Goal: Information Seeking & Learning: Learn about a topic

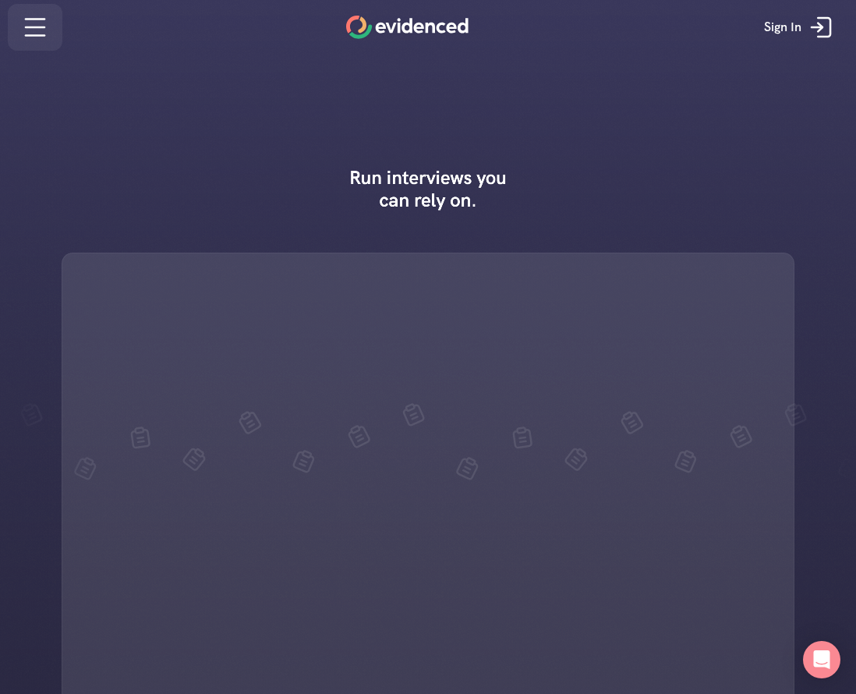
click at [18, 35] on link at bounding box center [35, 27] width 55 height 47
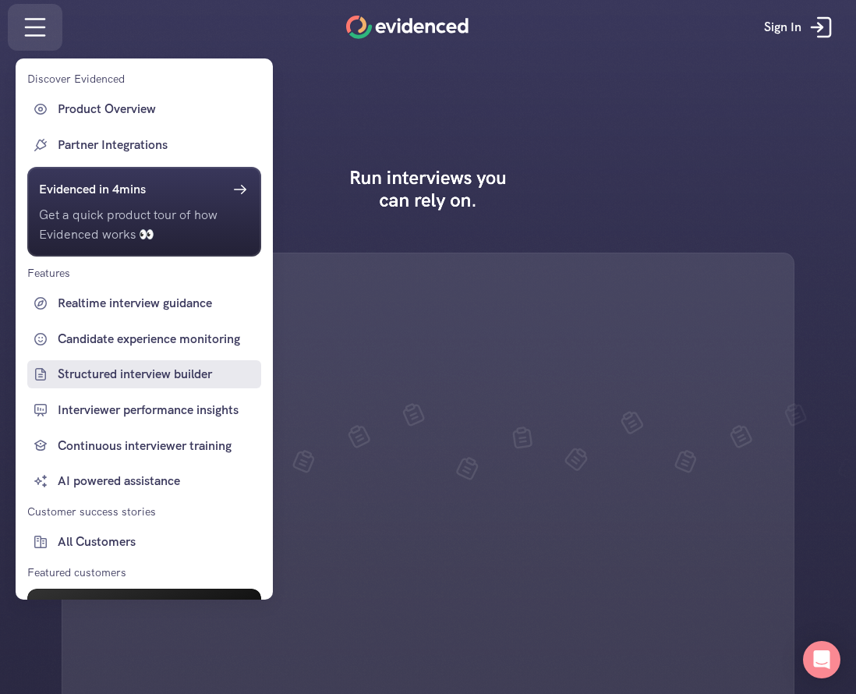
click at [97, 376] on p "Structured interview builder" at bounding box center [158, 374] width 200 height 20
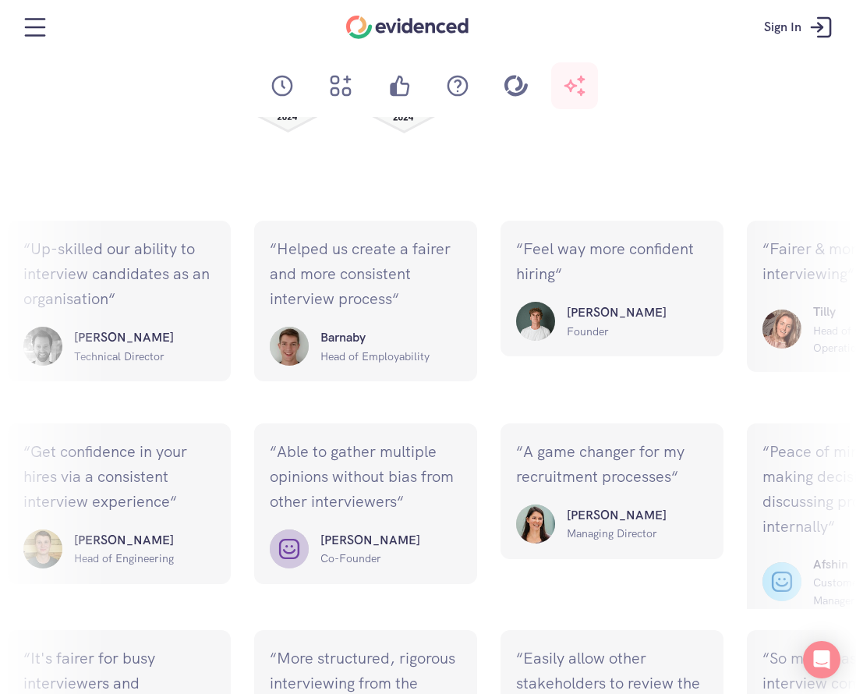
scroll to position [5534, 0]
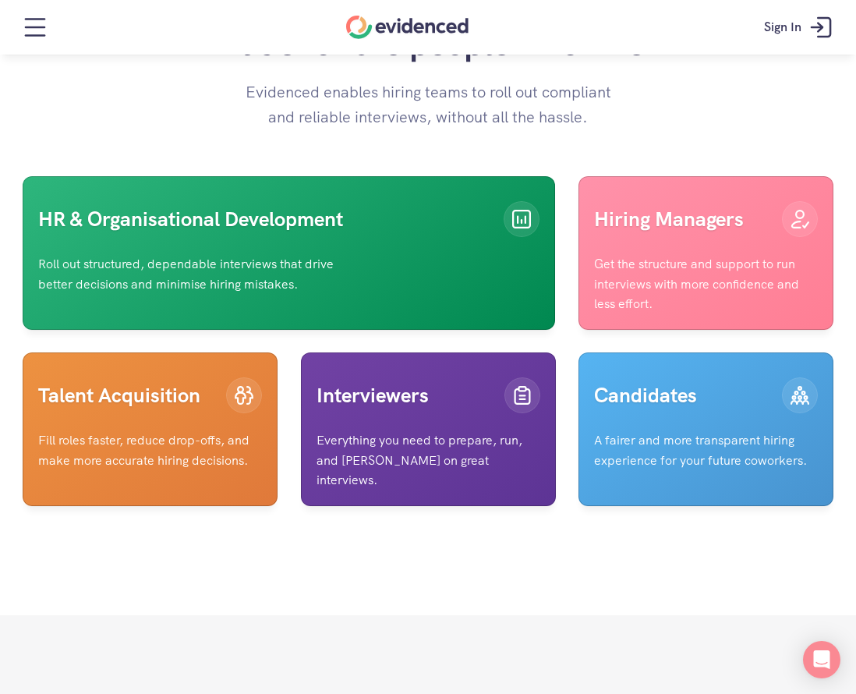
scroll to position [3975, 0]
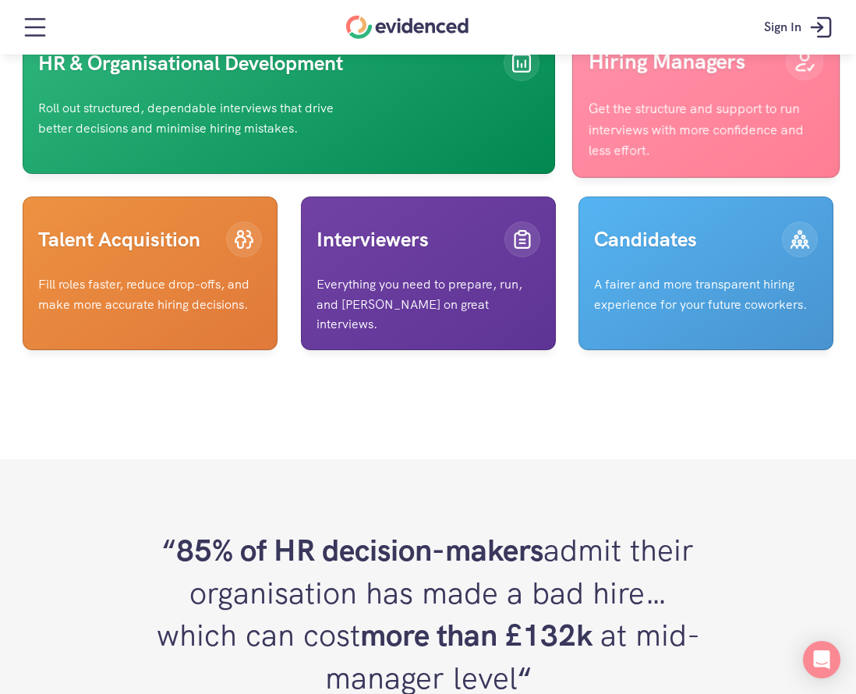
click at [672, 90] on div "Hiring Managers" at bounding box center [705, 61] width 235 height 57
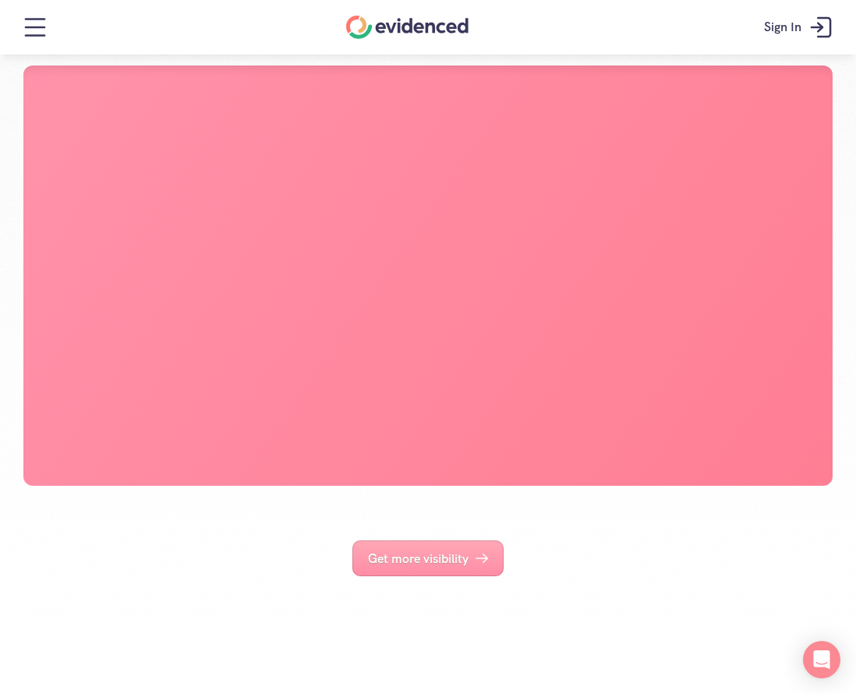
scroll to position [390, 0]
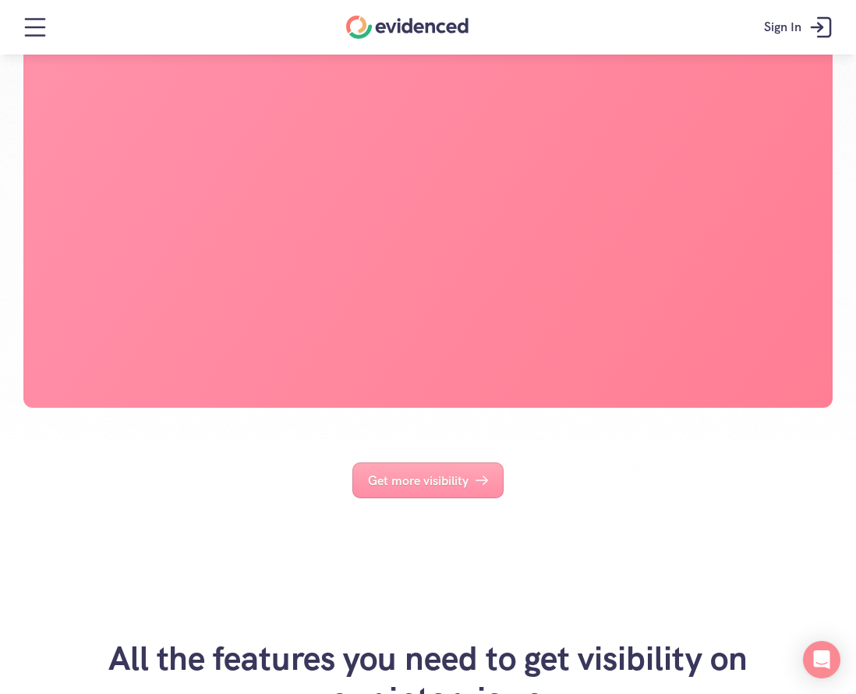
click at [388, 491] on p "Get more visibility" at bounding box center [418, 481] width 101 height 20
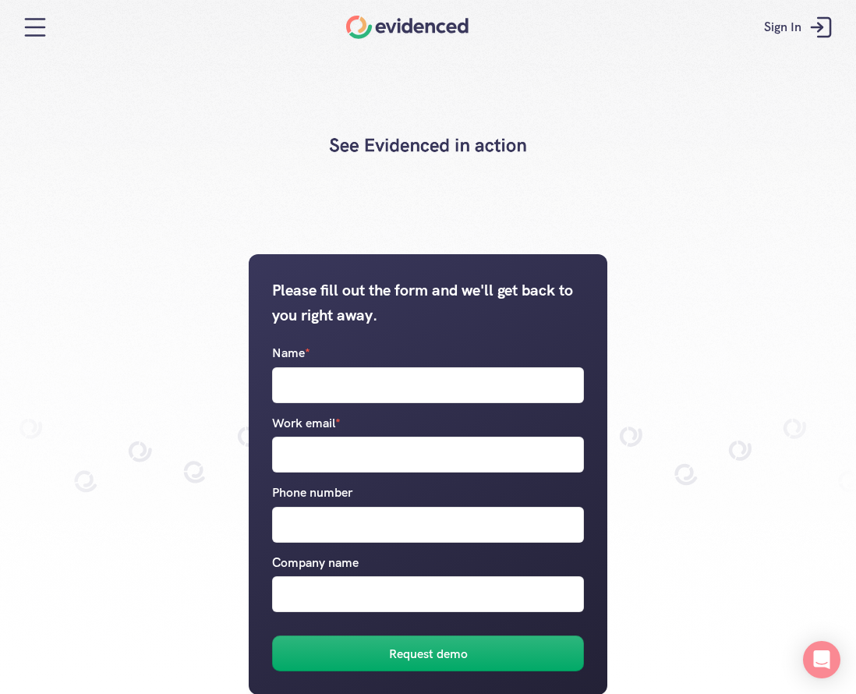
scroll to position [156, 0]
